Goal: Check status: Check status

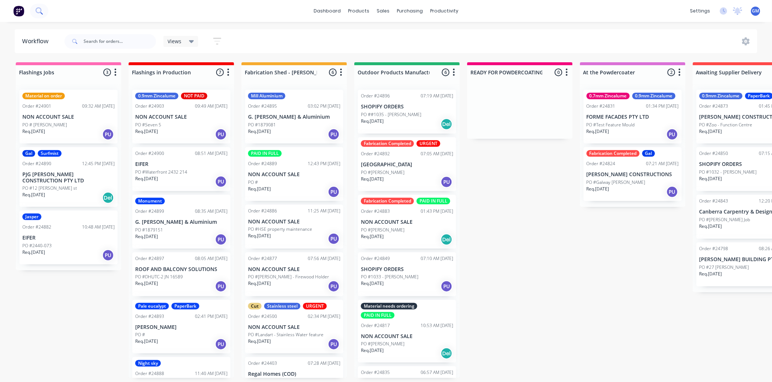
scroll to position [41, 0]
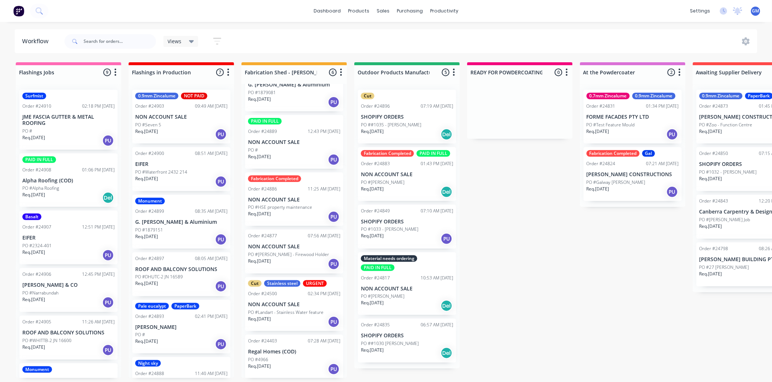
scroll to position [2, 0]
click at [294, 204] on p "PO #HSE property maintenance" at bounding box center [280, 207] width 64 height 7
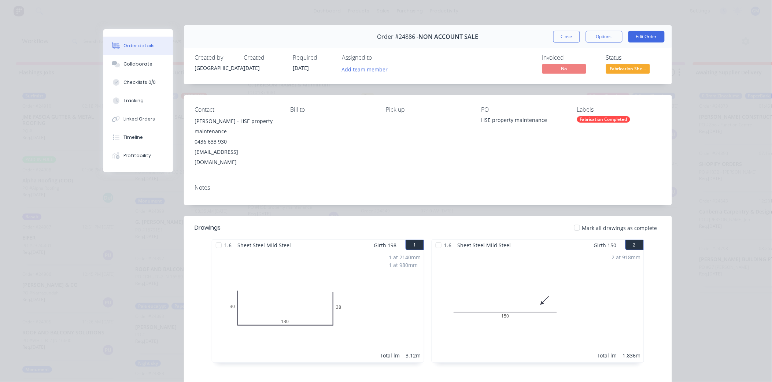
scroll to position [0, 0]
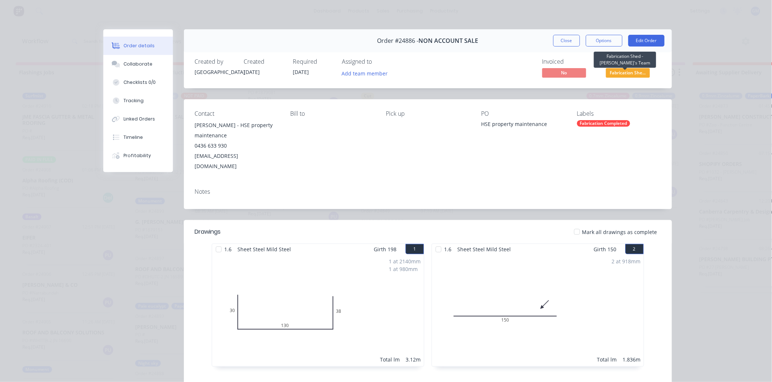
click at [624, 73] on span "Fabrication She..." at bounding box center [628, 72] width 44 height 9
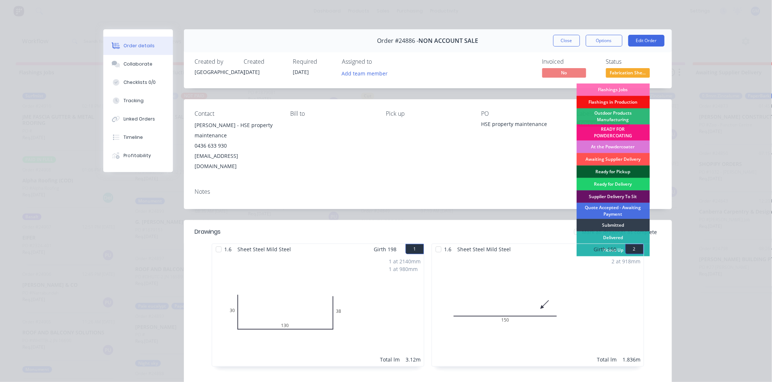
click at [610, 170] on div "Ready for Pickup" at bounding box center [613, 172] width 73 height 12
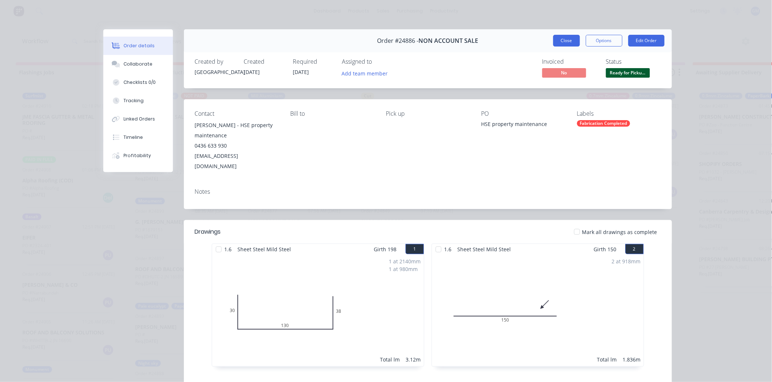
click at [561, 37] on button "Close" at bounding box center [566, 41] width 27 height 12
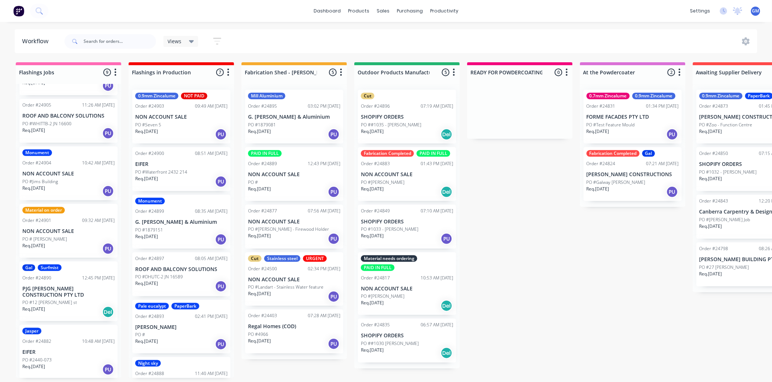
scroll to position [2, 0]
click at [407, 175] on p "NON ACCOUNT SALE" at bounding box center [407, 174] width 92 height 6
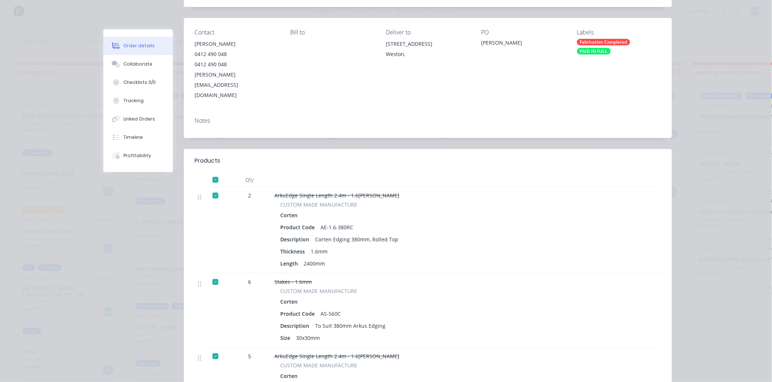
scroll to position [0, 0]
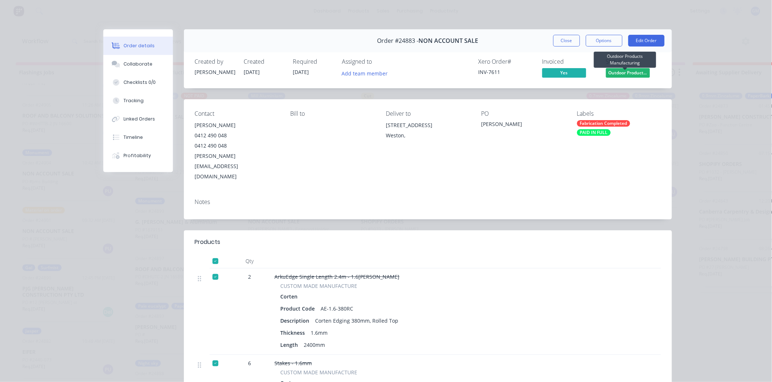
click at [627, 75] on span "Outdoor Product..." at bounding box center [628, 72] width 44 height 9
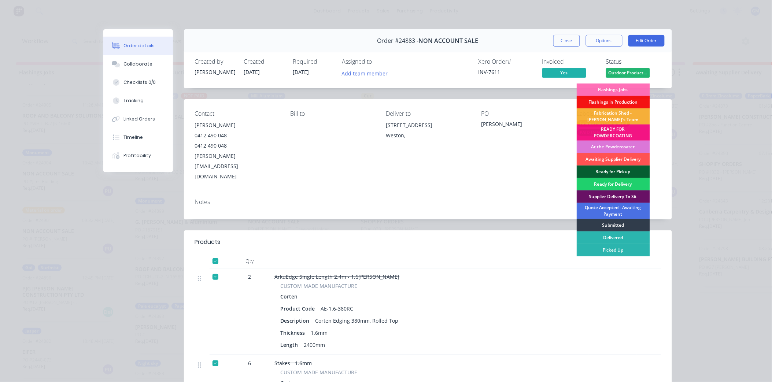
click at [614, 168] on div "Ready for Pickup" at bounding box center [613, 172] width 73 height 12
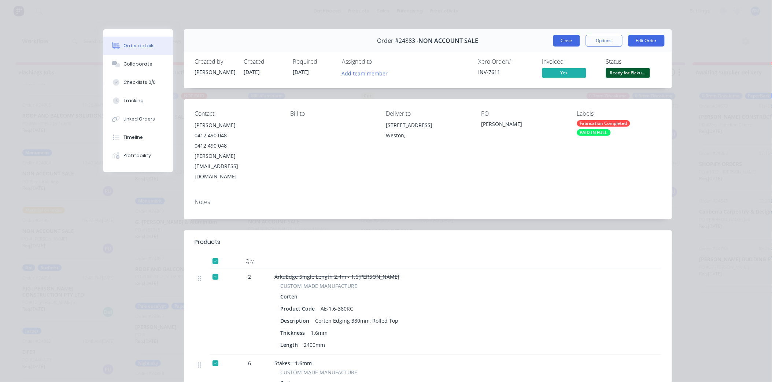
click at [561, 40] on button "Close" at bounding box center [566, 41] width 27 height 12
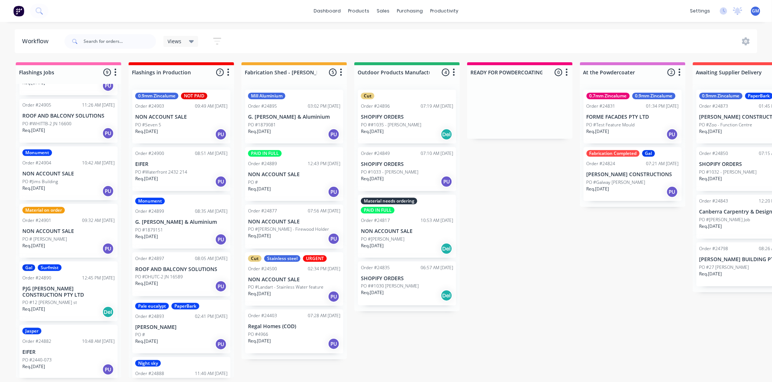
click at [299, 119] on div "Mill Aluminium Order #24895 03:02 PM 10/09/25 G. James Glass & Aluminium PO #18…" at bounding box center [294, 117] width 98 height 54
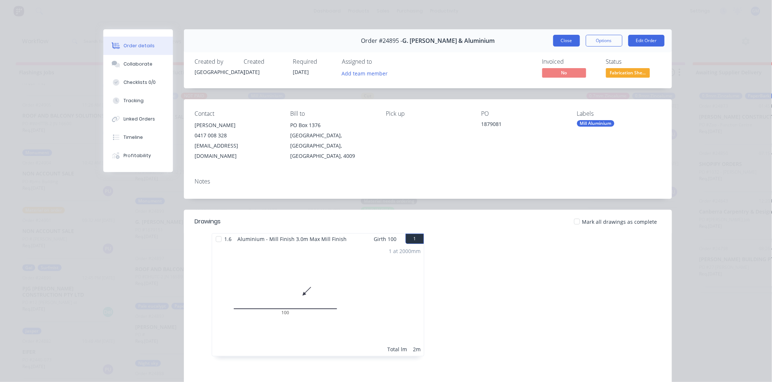
click at [564, 37] on button "Close" at bounding box center [566, 41] width 27 height 12
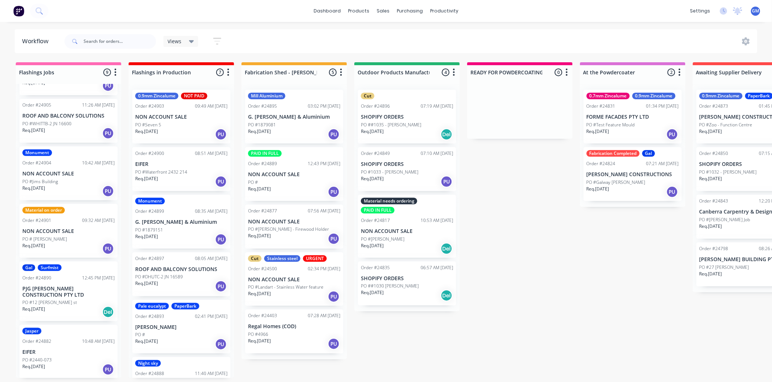
click at [416, 283] on div "PO ##1030 [PERSON_NAME]" at bounding box center [407, 286] width 92 height 7
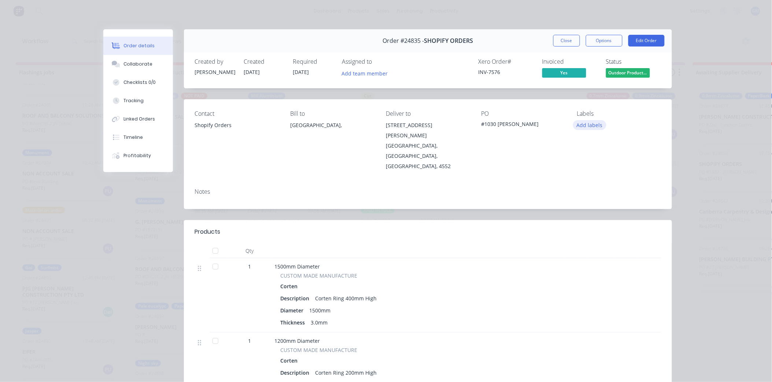
click at [590, 126] on button "Add labels" at bounding box center [590, 125] width 34 height 10
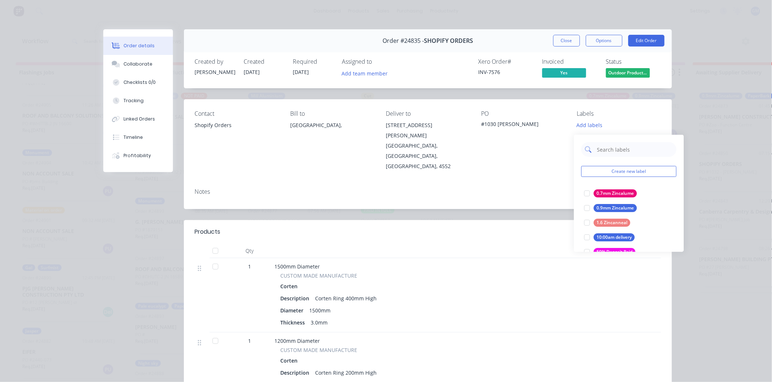
click at [614, 144] on input "text" at bounding box center [634, 149] width 77 height 15
type input "fab"
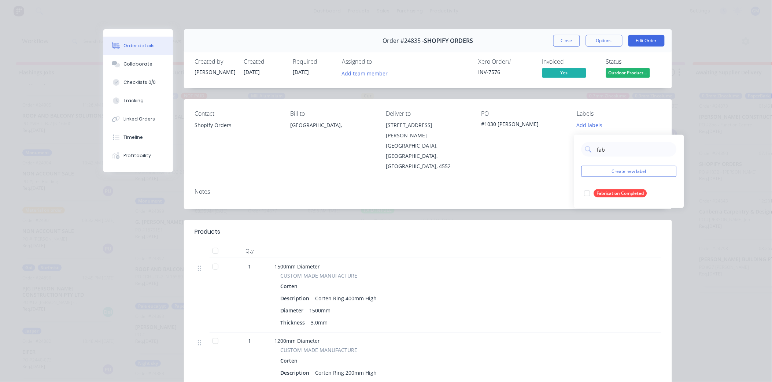
click at [591, 189] on div at bounding box center [587, 193] width 15 height 15
click at [526, 182] on div "Notes" at bounding box center [428, 195] width 488 height 27
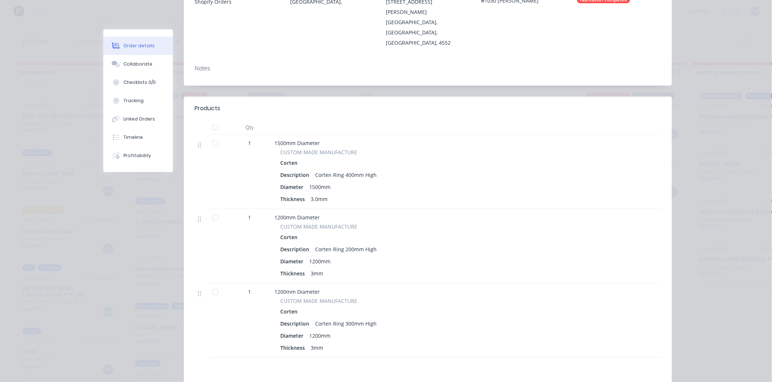
scroll to position [163, 0]
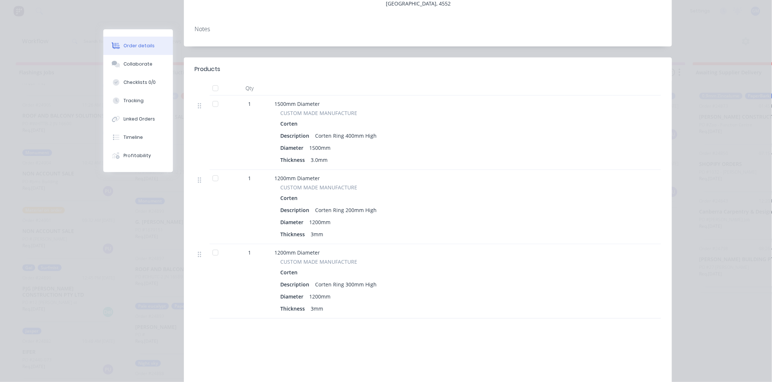
click at [212, 97] on div at bounding box center [215, 104] width 15 height 15
click at [215, 171] on div at bounding box center [215, 178] width 15 height 15
click at [212, 245] on div at bounding box center [215, 252] width 15 height 15
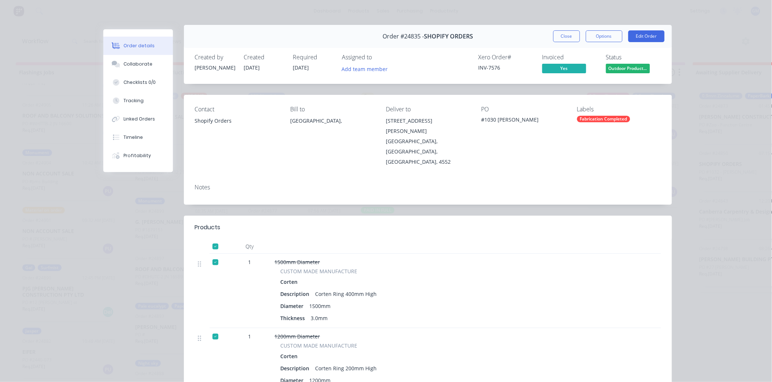
scroll to position [0, 0]
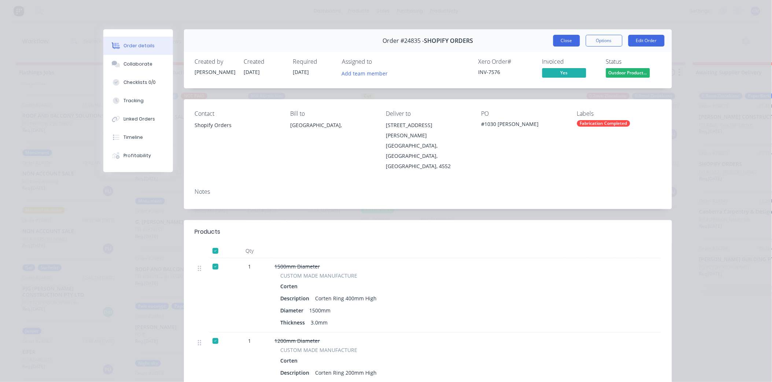
click at [566, 40] on button "Close" at bounding box center [566, 41] width 27 height 12
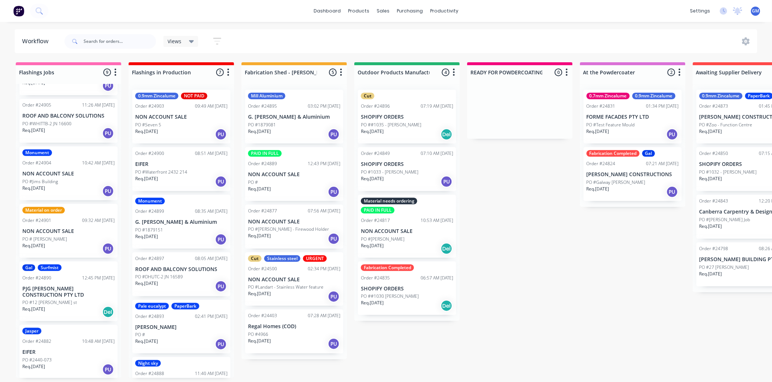
click at [410, 171] on div "PO #1033 - [PERSON_NAME]" at bounding box center [407, 172] width 92 height 7
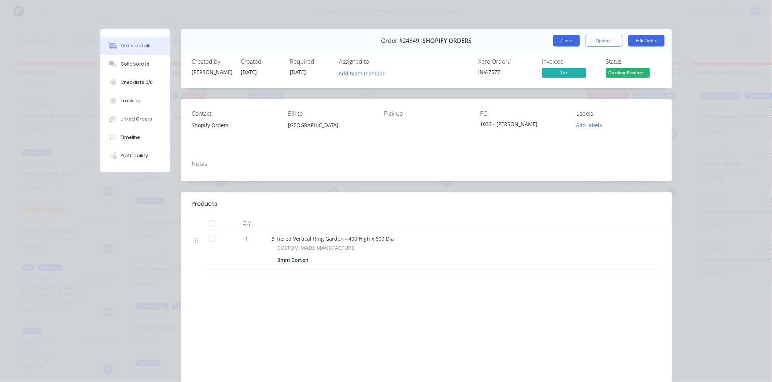
click at [562, 41] on button "Close" at bounding box center [566, 41] width 27 height 12
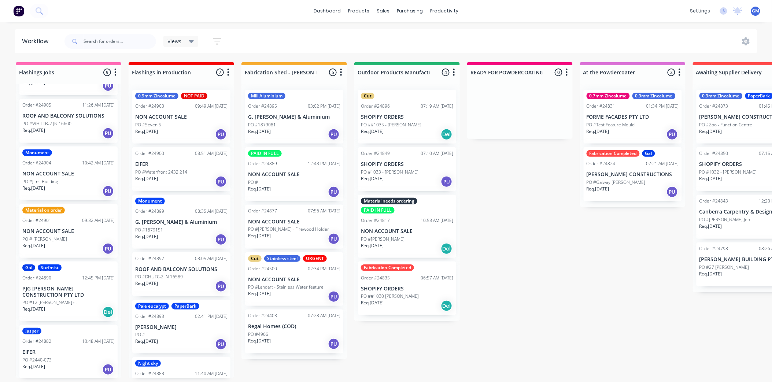
click at [411, 223] on div "Material needs ordering PAID IN FULL Order #24817 10:53 AM 05/09/25 NON ACCOUNT…" at bounding box center [407, 226] width 98 height 63
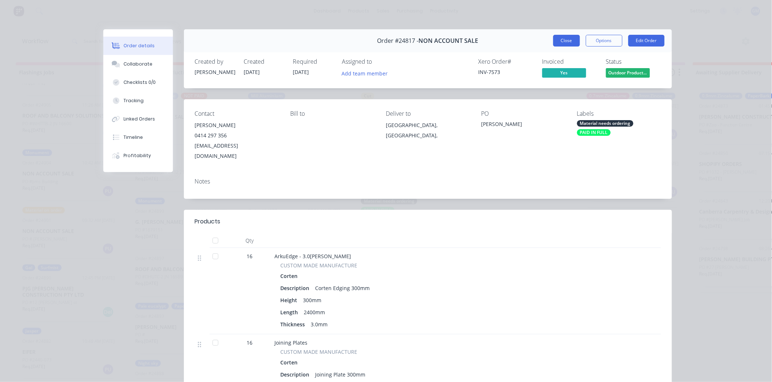
click at [563, 40] on button "Close" at bounding box center [566, 41] width 27 height 12
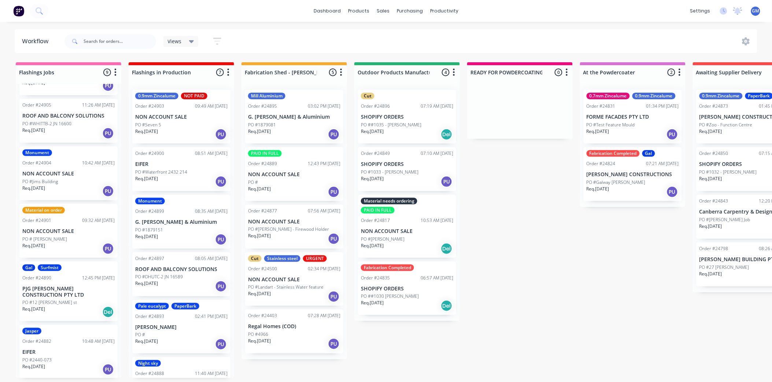
click at [410, 222] on div "Material needs ordering PAID IN FULL Order #24817 10:53 AM 05/09/25 NON ACCOUNT…" at bounding box center [407, 226] width 98 height 63
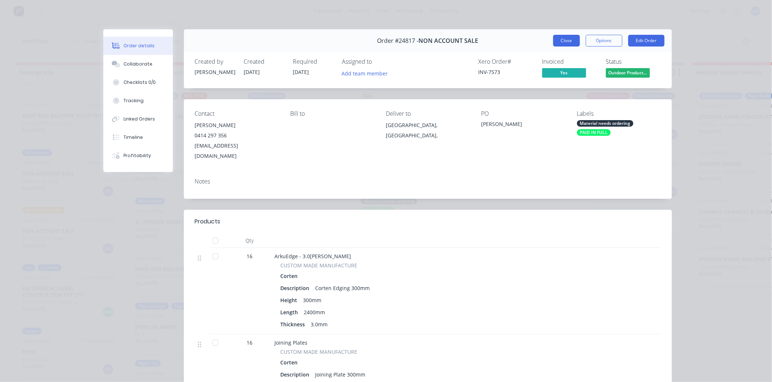
click at [562, 37] on button "Close" at bounding box center [566, 41] width 27 height 12
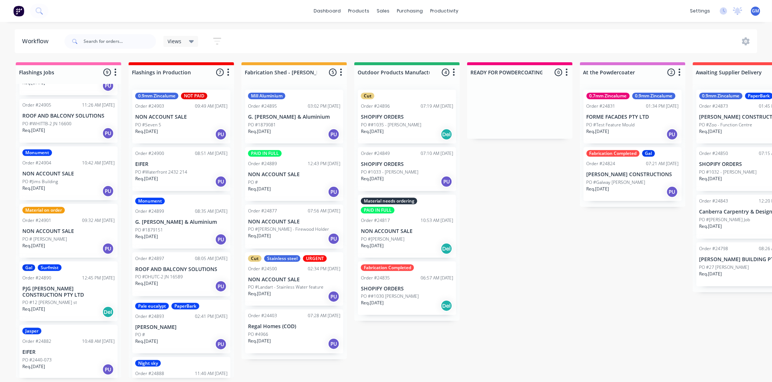
click at [410, 128] on div "Req. 11/09/25 Del" at bounding box center [407, 134] width 92 height 12
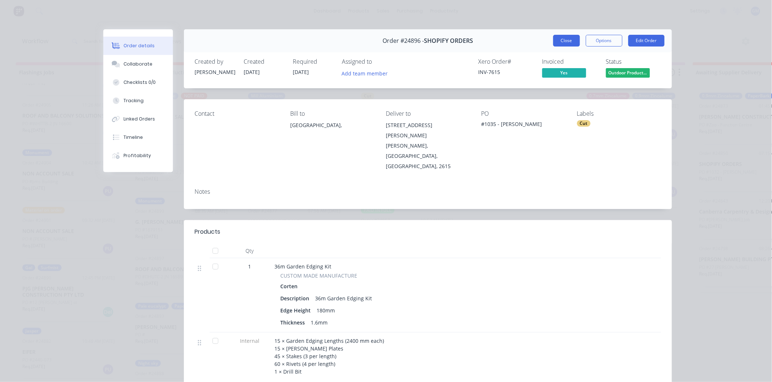
click at [567, 39] on button "Close" at bounding box center [566, 41] width 27 height 12
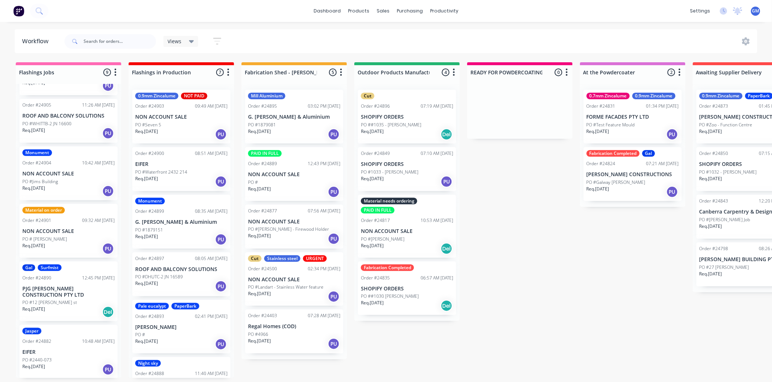
click at [312, 110] on div "Mill Aluminium Order #24895 03:02 PM 10/09/25 G. James Glass & Aluminium PO #18…" at bounding box center [294, 117] width 98 height 54
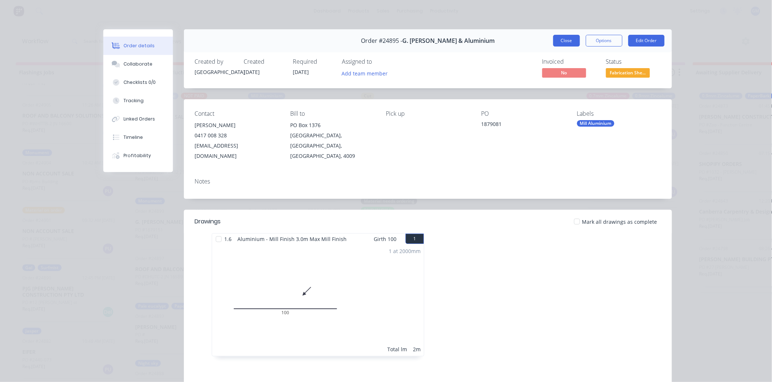
click at [570, 43] on button "Close" at bounding box center [566, 41] width 27 height 12
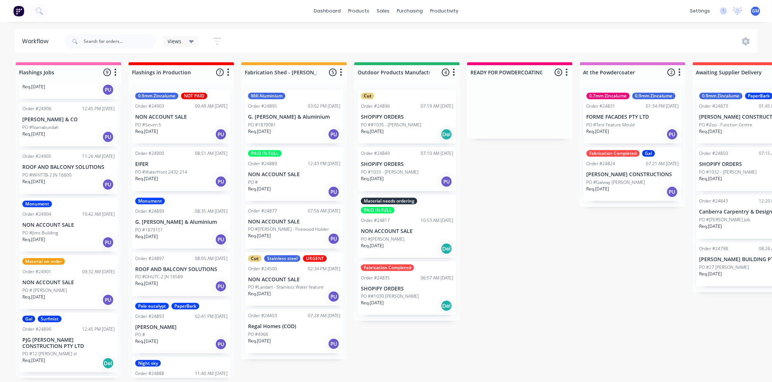
click at [398, 238] on div "PO #[PERSON_NAME]" at bounding box center [407, 239] width 92 height 7
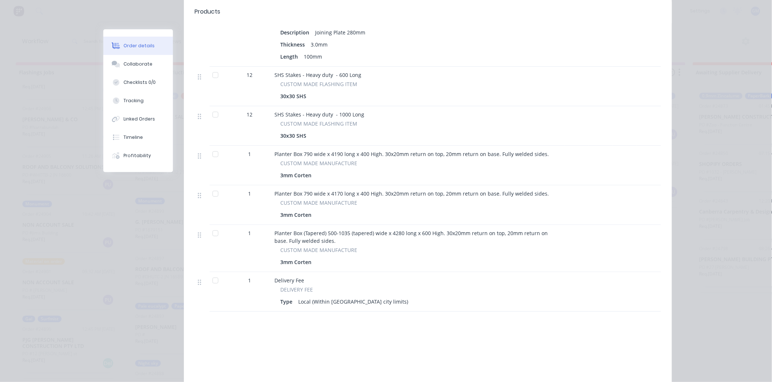
scroll to position [1017, 0]
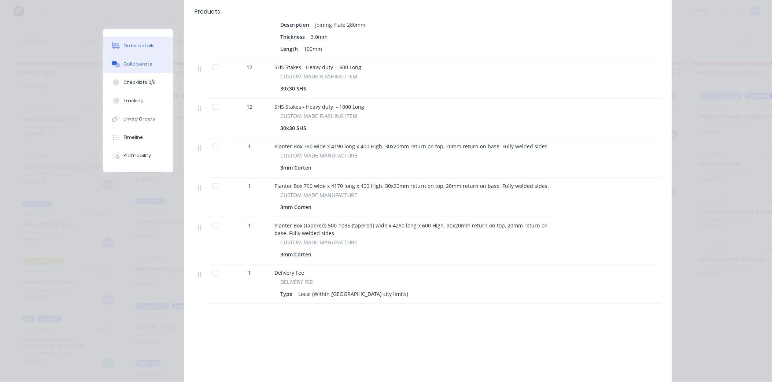
click at [138, 63] on div "Collaborate" at bounding box center [137, 64] width 29 height 7
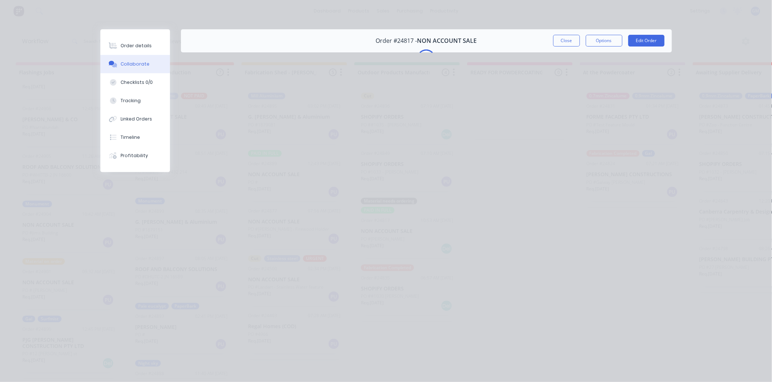
scroll to position [0, 0]
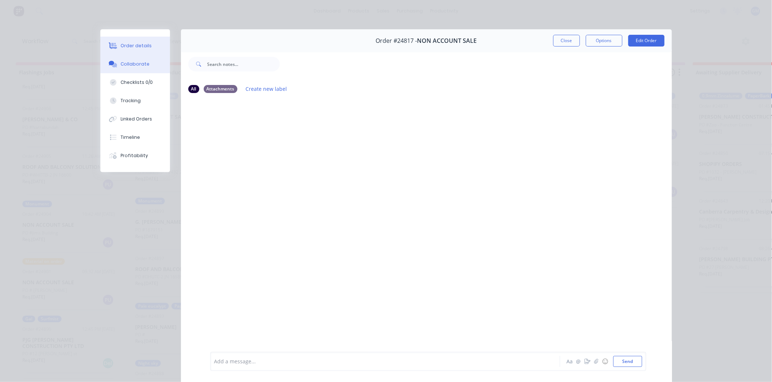
click at [129, 41] on button "Order details" at bounding box center [135, 46] width 70 height 18
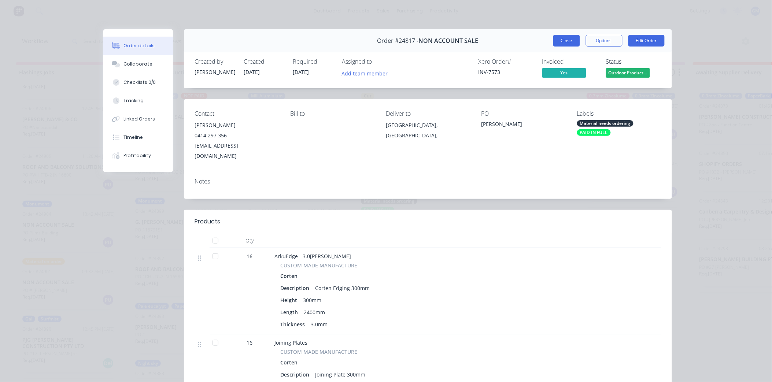
click at [567, 37] on button "Close" at bounding box center [566, 41] width 27 height 12
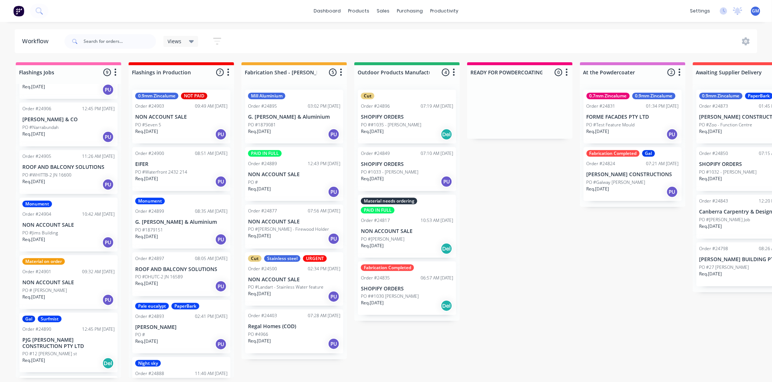
click at [302, 128] on div "Req. 10/09/25 PU" at bounding box center [294, 134] width 92 height 12
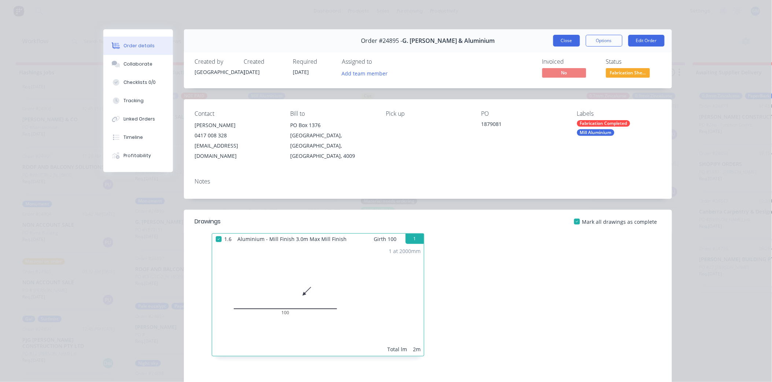
click at [566, 37] on button "Close" at bounding box center [566, 41] width 27 height 12
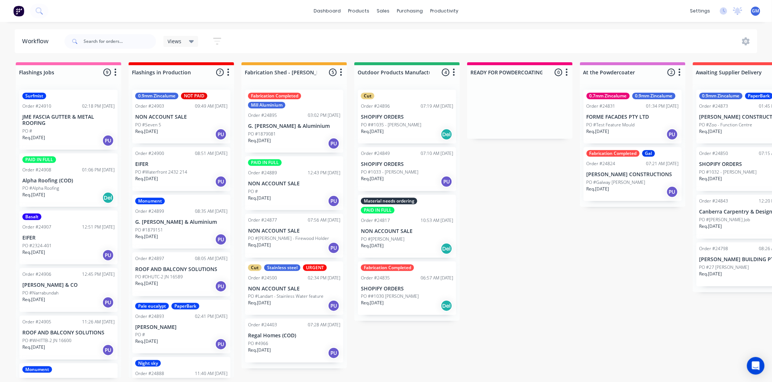
click at [300, 131] on div "PO #1879081" at bounding box center [294, 134] width 92 height 7
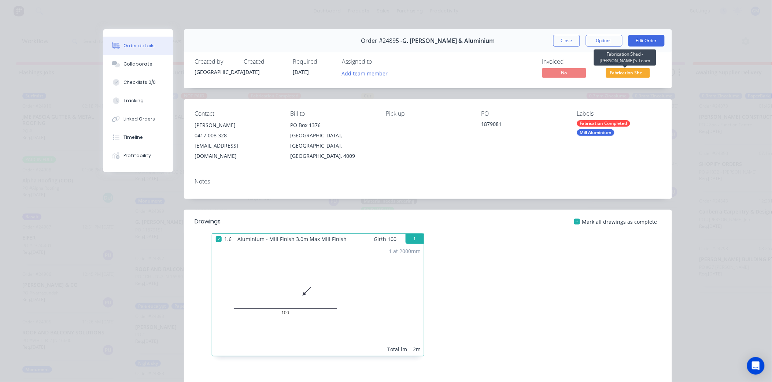
click at [643, 74] on span "Fabrication She..." at bounding box center [628, 72] width 44 height 9
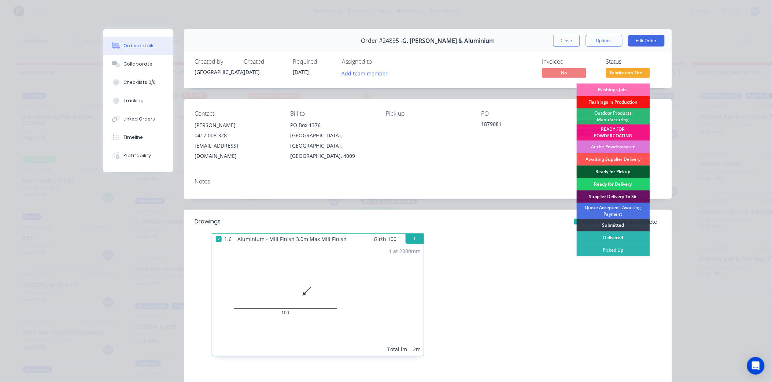
click at [610, 170] on div "Ready for Pickup" at bounding box center [613, 172] width 73 height 12
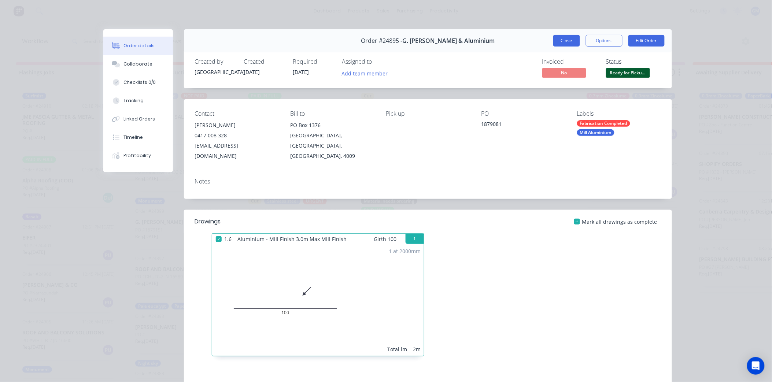
click at [560, 41] on button "Close" at bounding box center [566, 41] width 27 height 12
